Goal: Find specific page/section

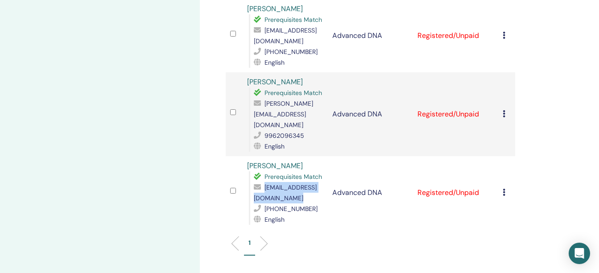
scroll to position [201, 0]
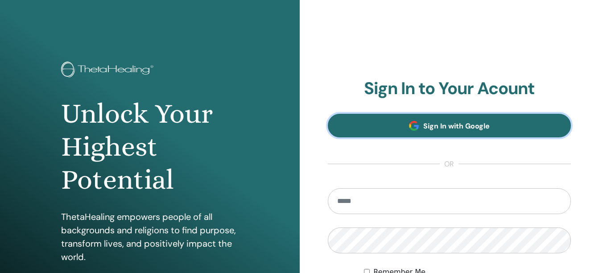
click at [502, 118] on link "Sign In with Google" at bounding box center [449, 126] width 243 height 24
